Goal: Check status: Check status

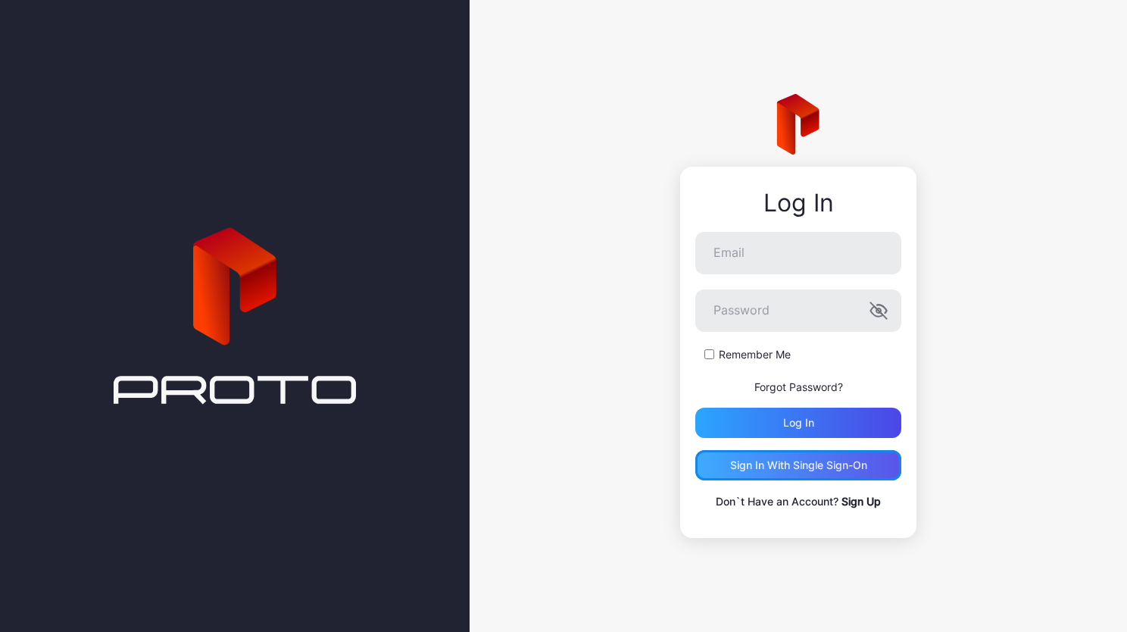
drag, startPoint x: 0, startPoint y: 0, endPoint x: 750, endPoint y: 458, distance: 878.6
click at [750, 458] on div "Sign in With Single Sign-On" at bounding box center [798, 465] width 206 height 30
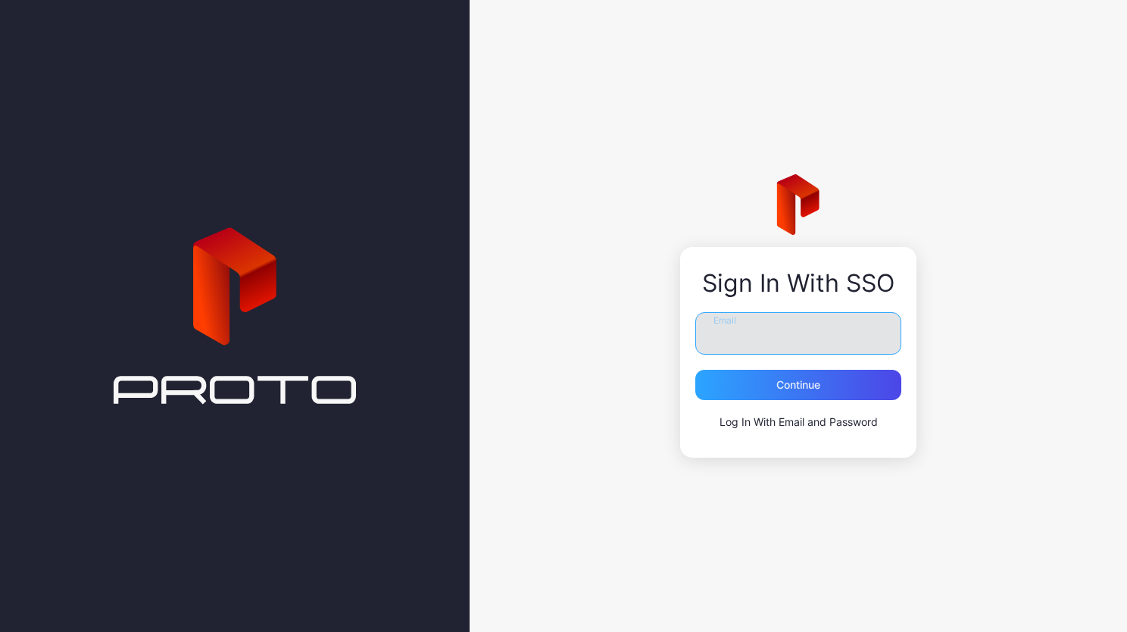
click at [732, 340] on input "Email" at bounding box center [798, 333] width 206 height 42
type input "**********"
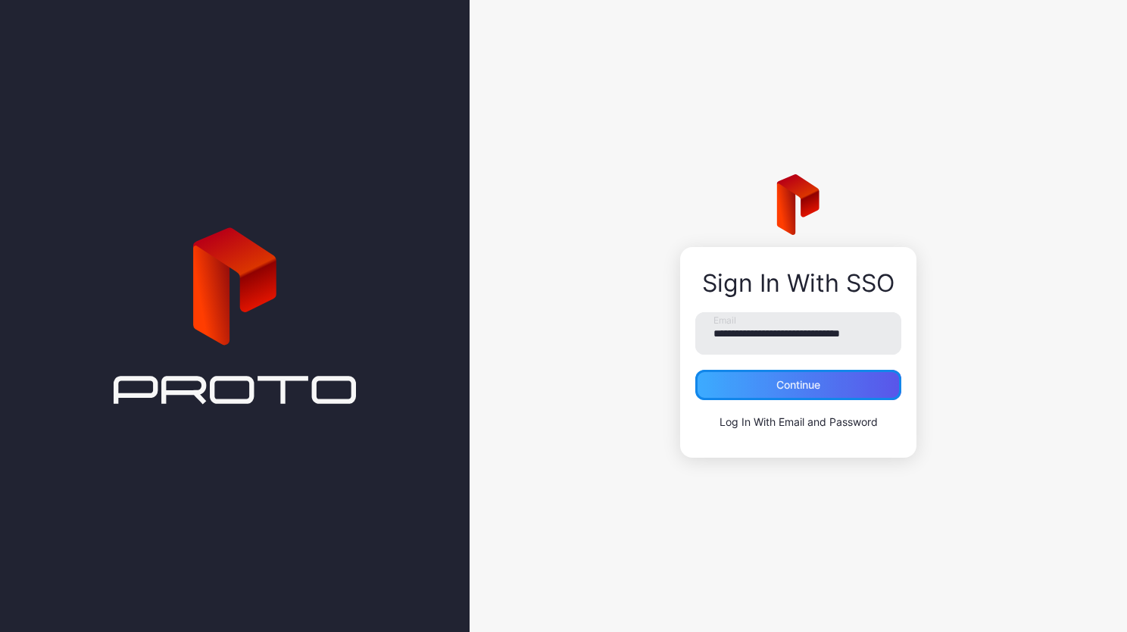
click at [785, 378] on div "Continue" at bounding box center [798, 385] width 206 height 30
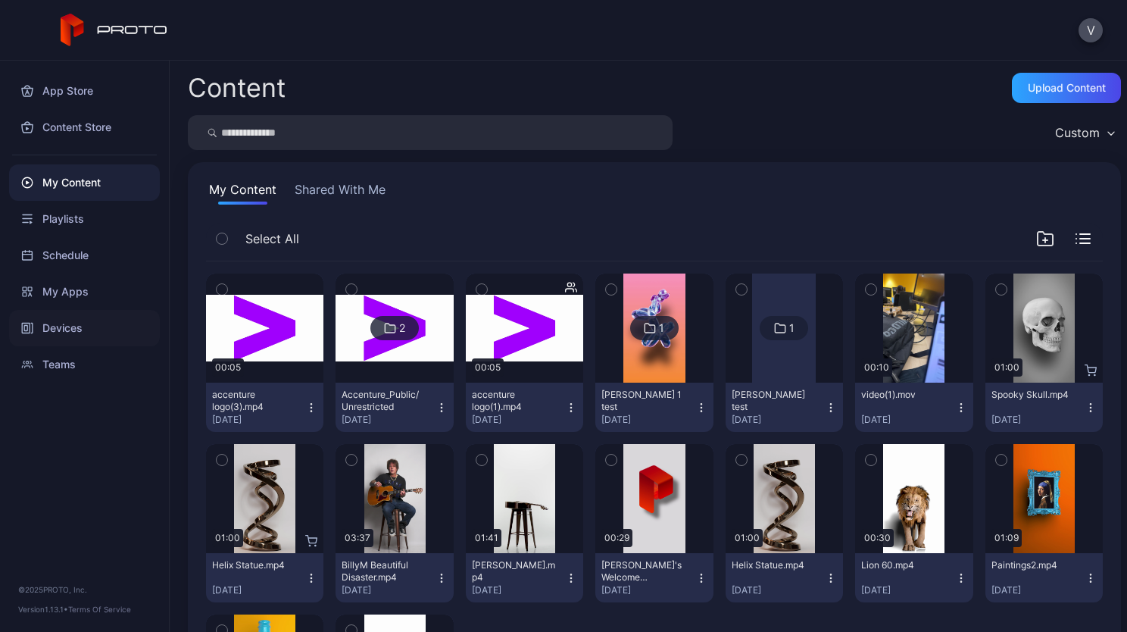
click at [45, 323] on div "Devices" at bounding box center [84, 328] width 151 height 36
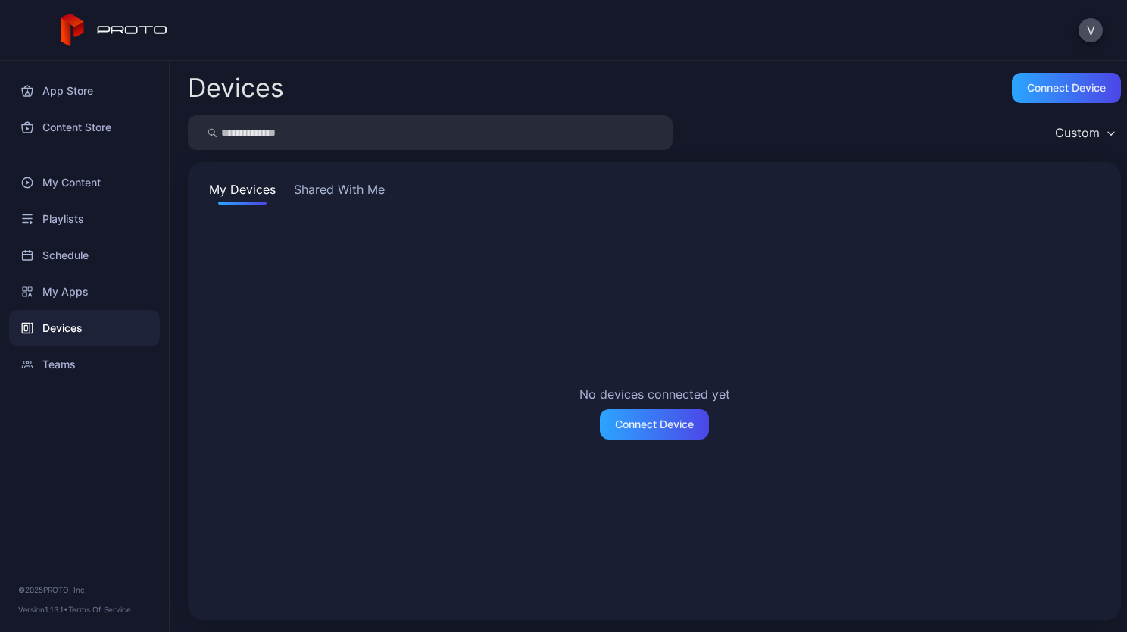
click at [330, 192] on button "Shared With Me" at bounding box center [339, 192] width 97 height 24
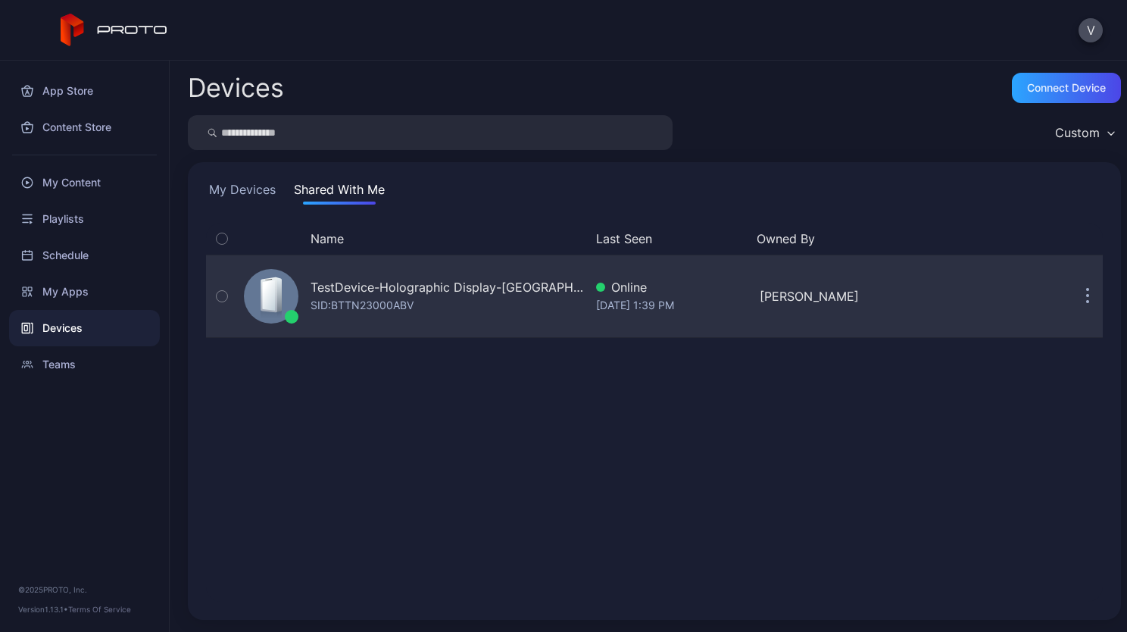
click at [211, 285] on button "button" at bounding box center [222, 296] width 32 height 82
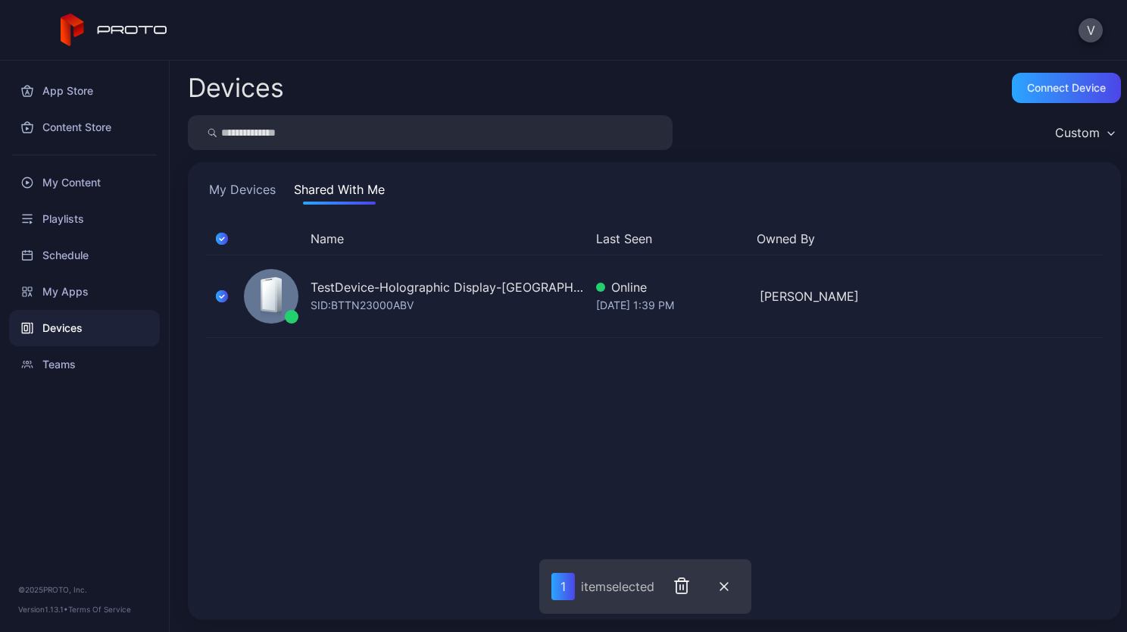
click at [437, 456] on div "Name Last Seen Owned By TestDevice-Holographic Display-Chicago-500West-Showcase…" at bounding box center [654, 412] width 897 height 379
click at [222, 234] on icon "button" at bounding box center [222, 238] width 12 height 17
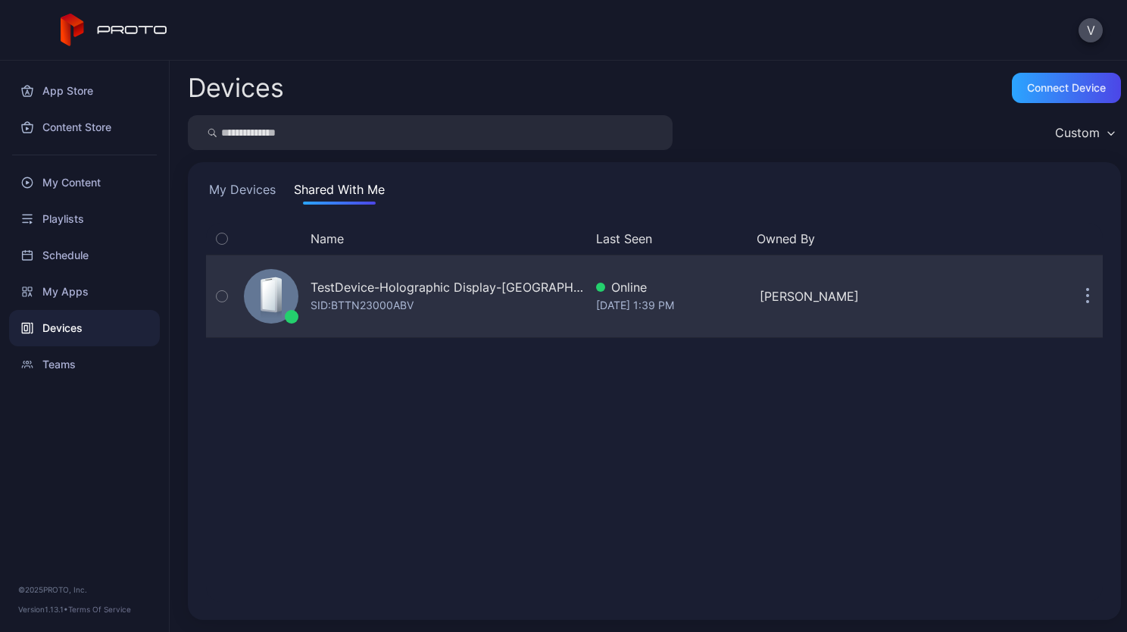
click at [365, 285] on div "TestDevice-Holographic Display-Chicago-500West-Showcase" at bounding box center [446, 287] width 273 height 18
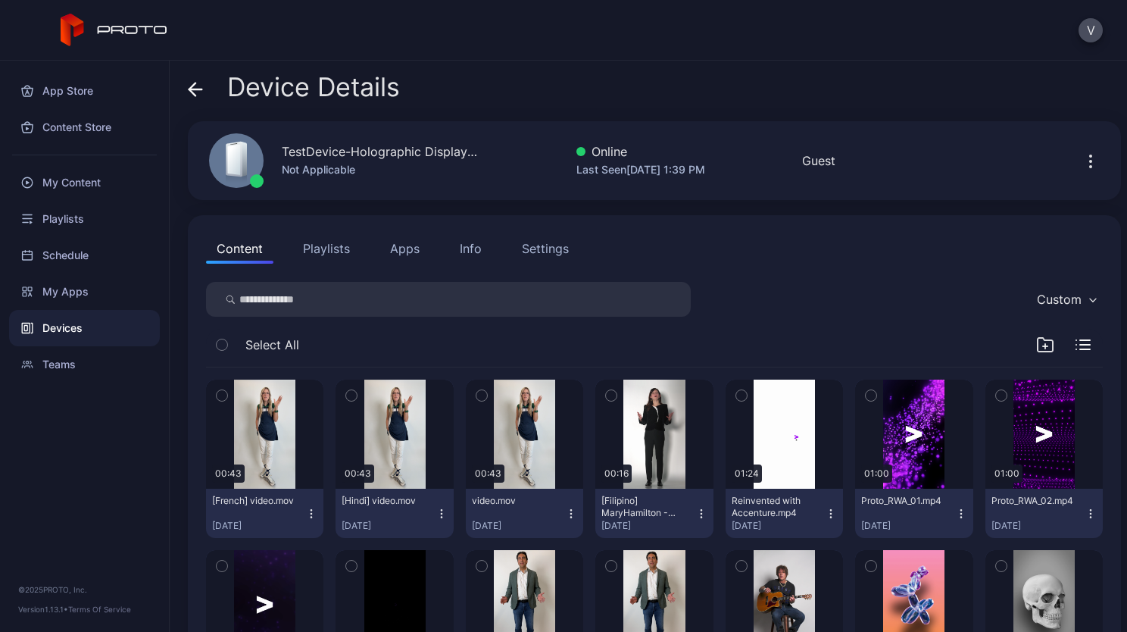
click at [464, 248] on div "Info" at bounding box center [471, 248] width 22 height 18
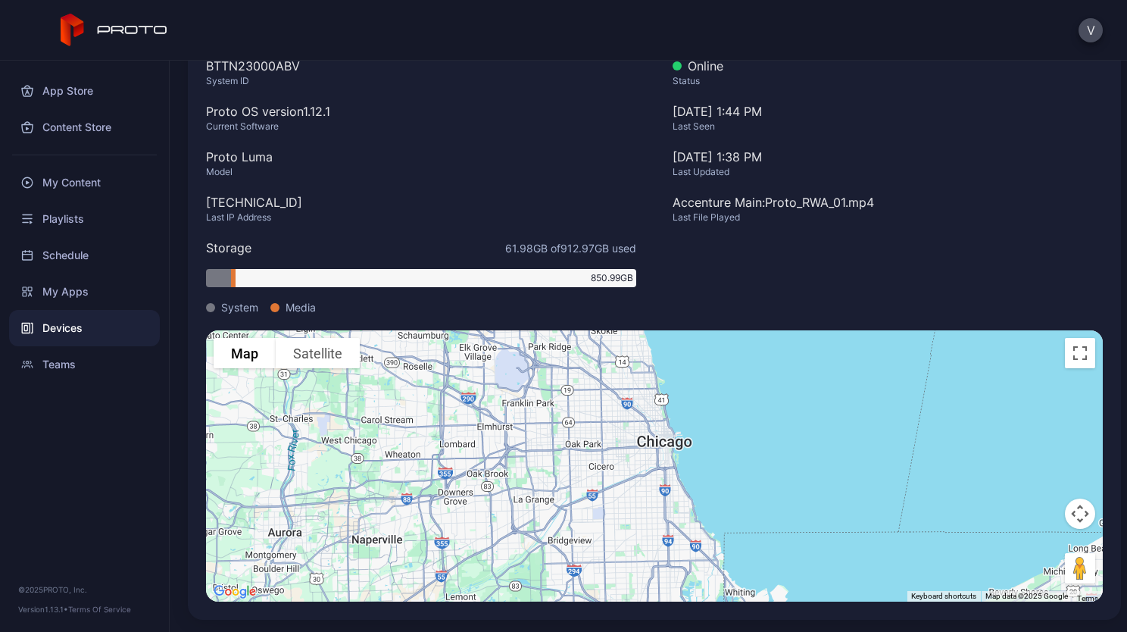
scroll to position [83, 0]
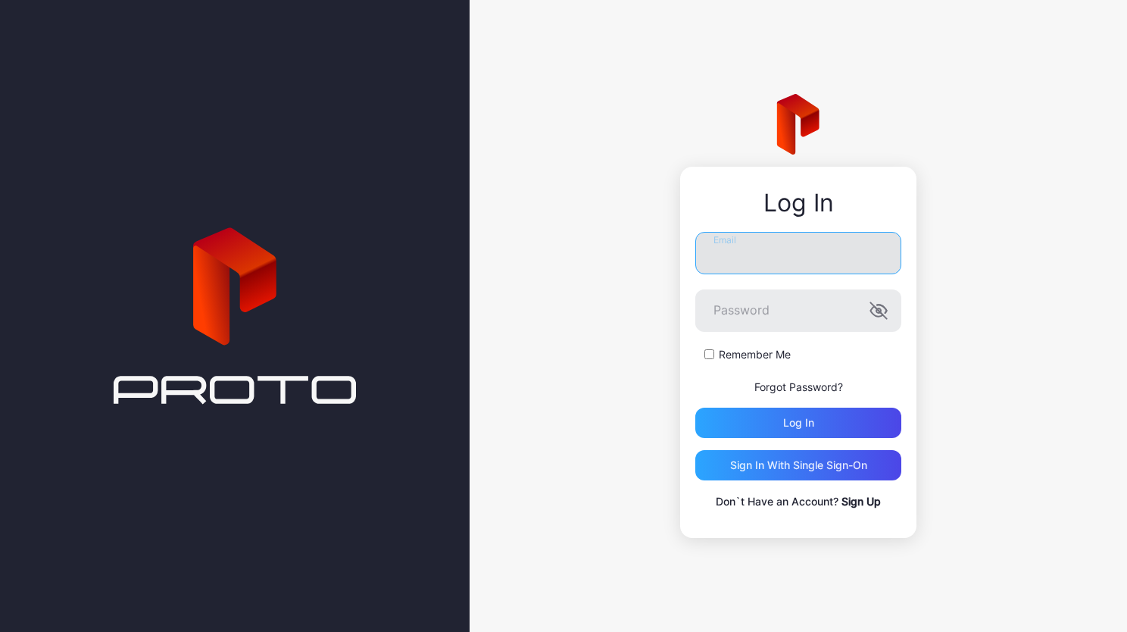
click at [747, 262] on input "Email" at bounding box center [798, 253] width 206 height 42
type input "**********"
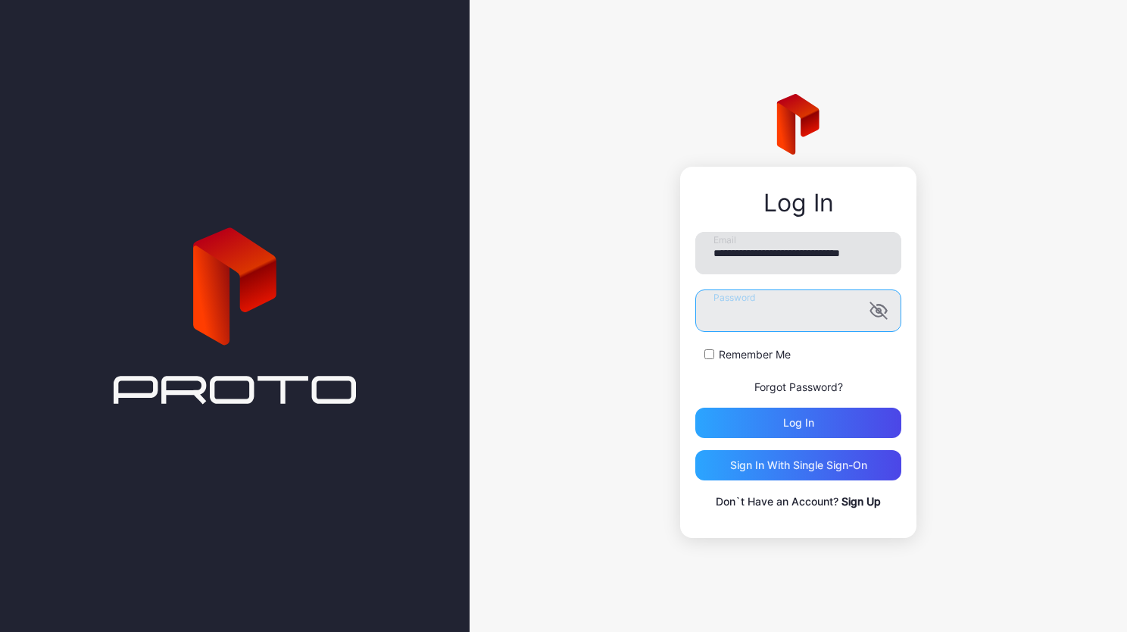
click at [695, 407] on button "Log in" at bounding box center [798, 422] width 206 height 30
